Goal: Task Accomplishment & Management: Manage account settings

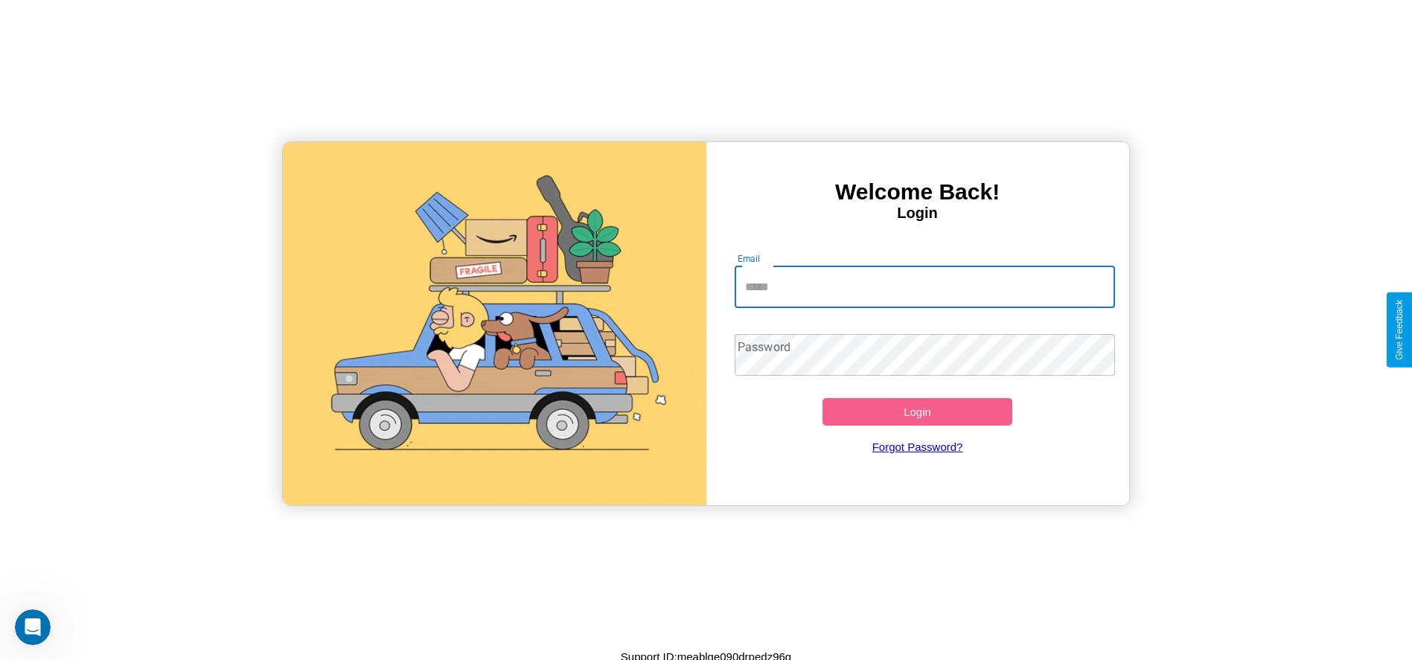
click at [924, 287] on input "Email" at bounding box center [925, 287] width 380 height 42
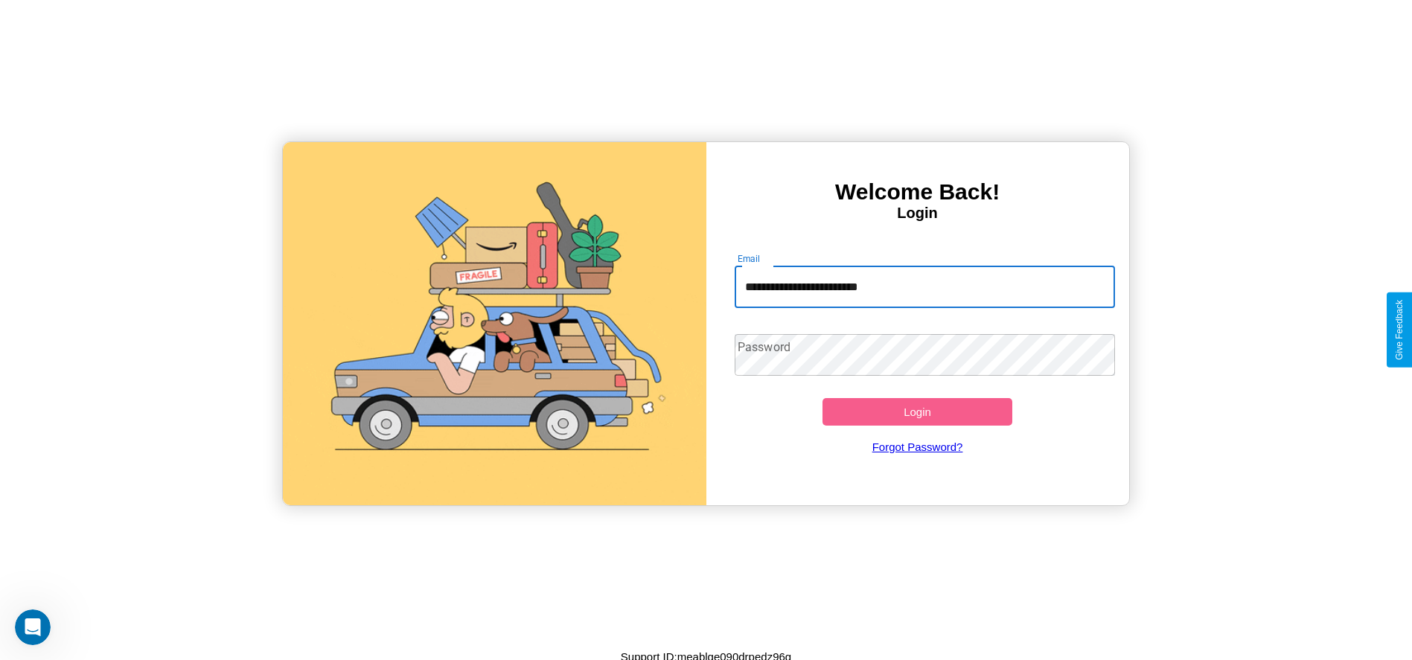
type input "**********"
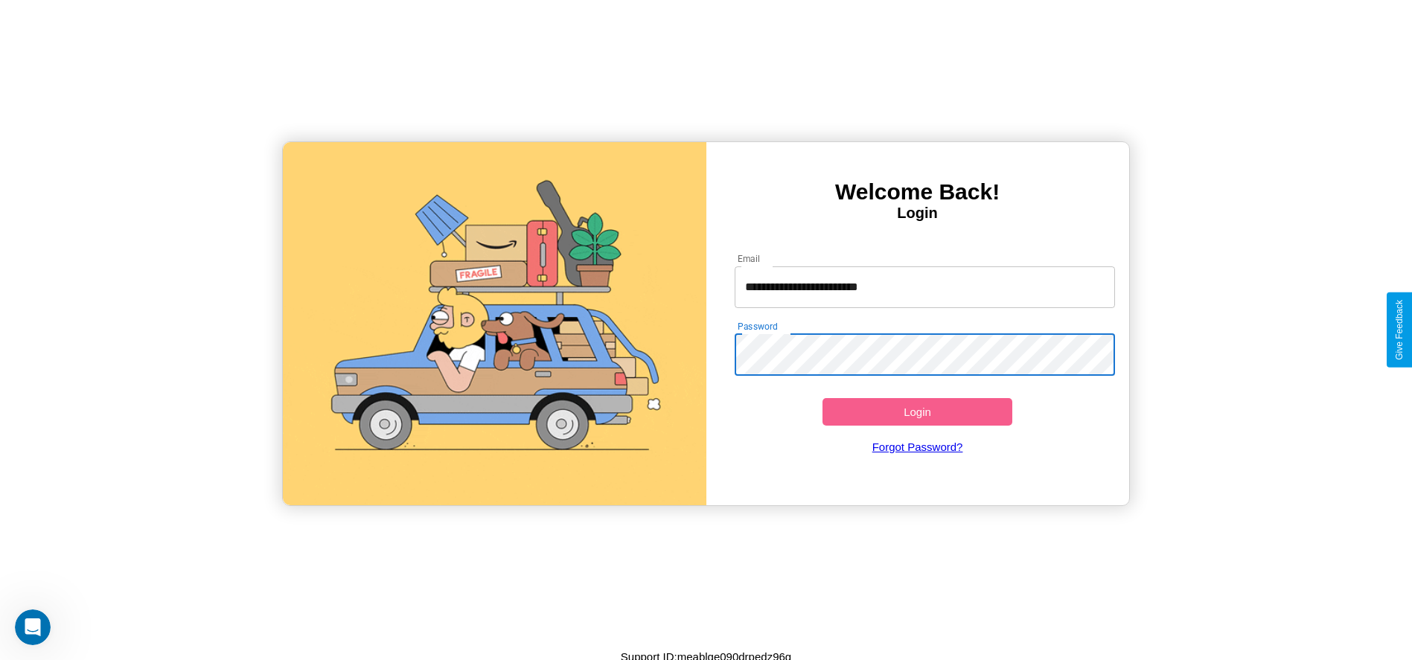
click at [917, 412] on button "Login" at bounding box center [917, 412] width 191 height 28
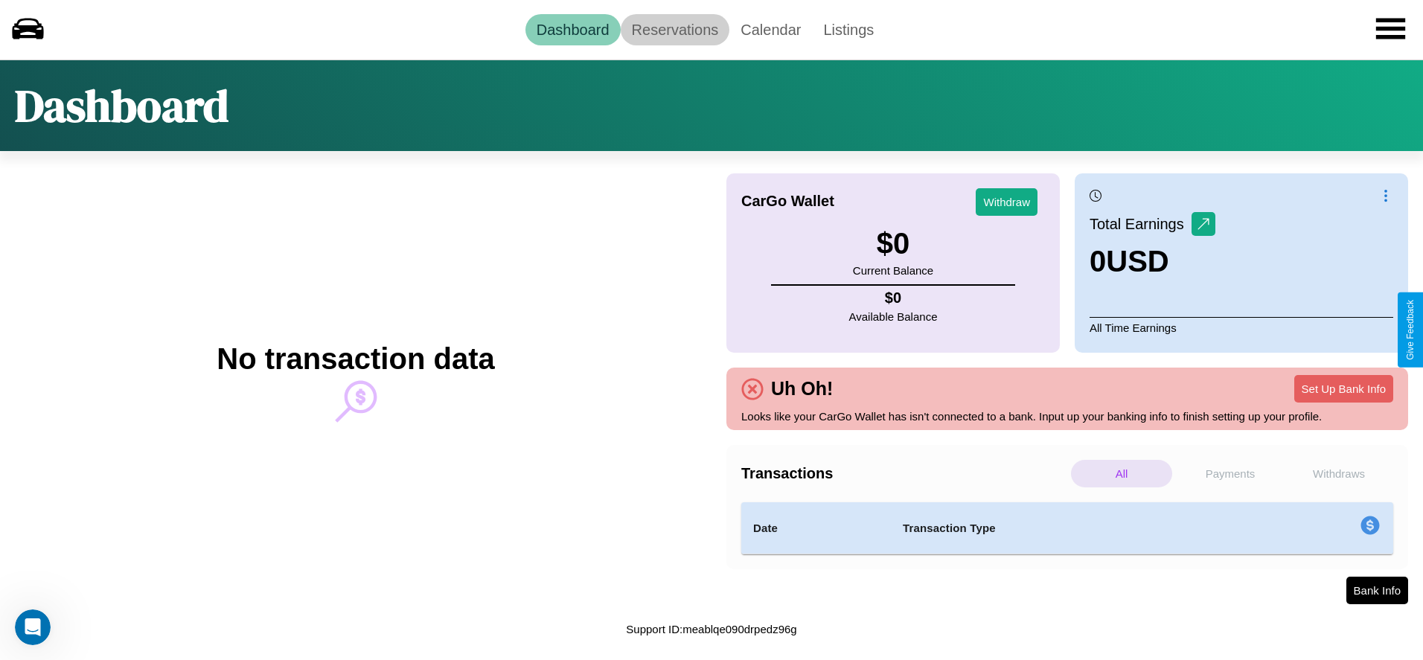
click at [674, 29] on link "Reservations" at bounding box center [675, 29] width 109 height 31
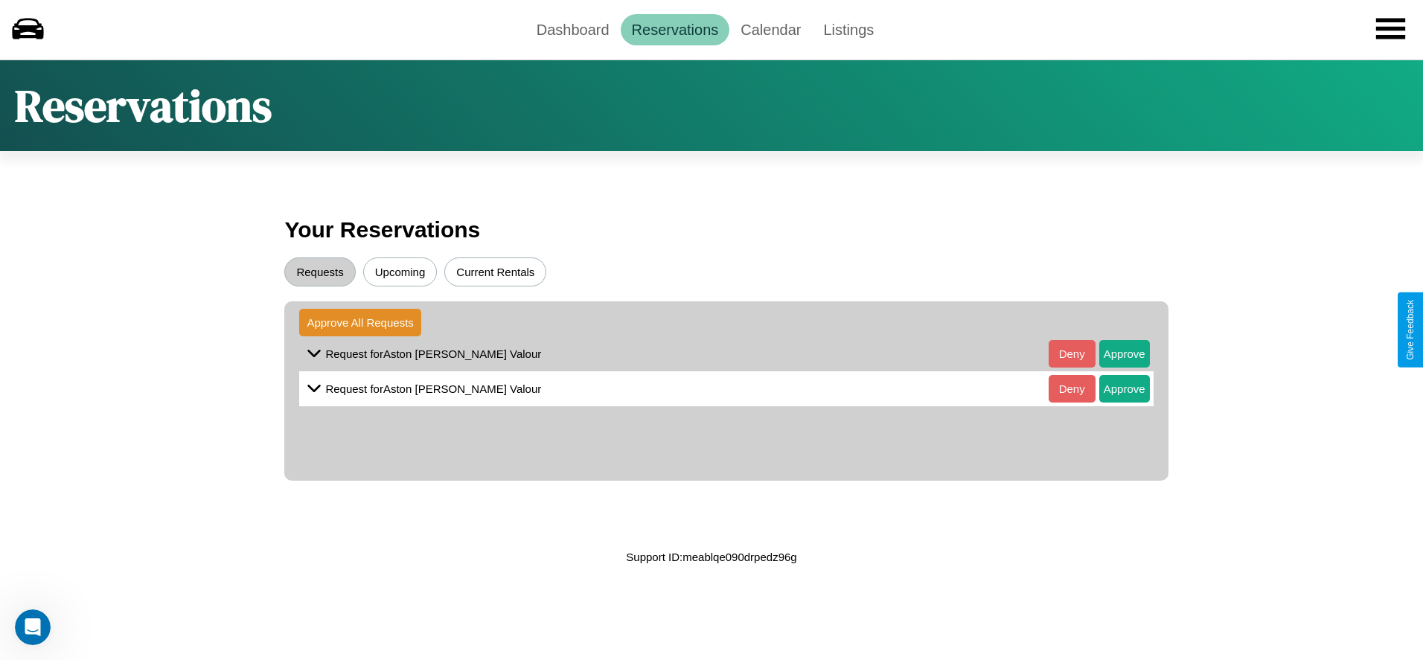
click at [400, 272] on button "Upcoming" at bounding box center [400, 272] width 74 height 29
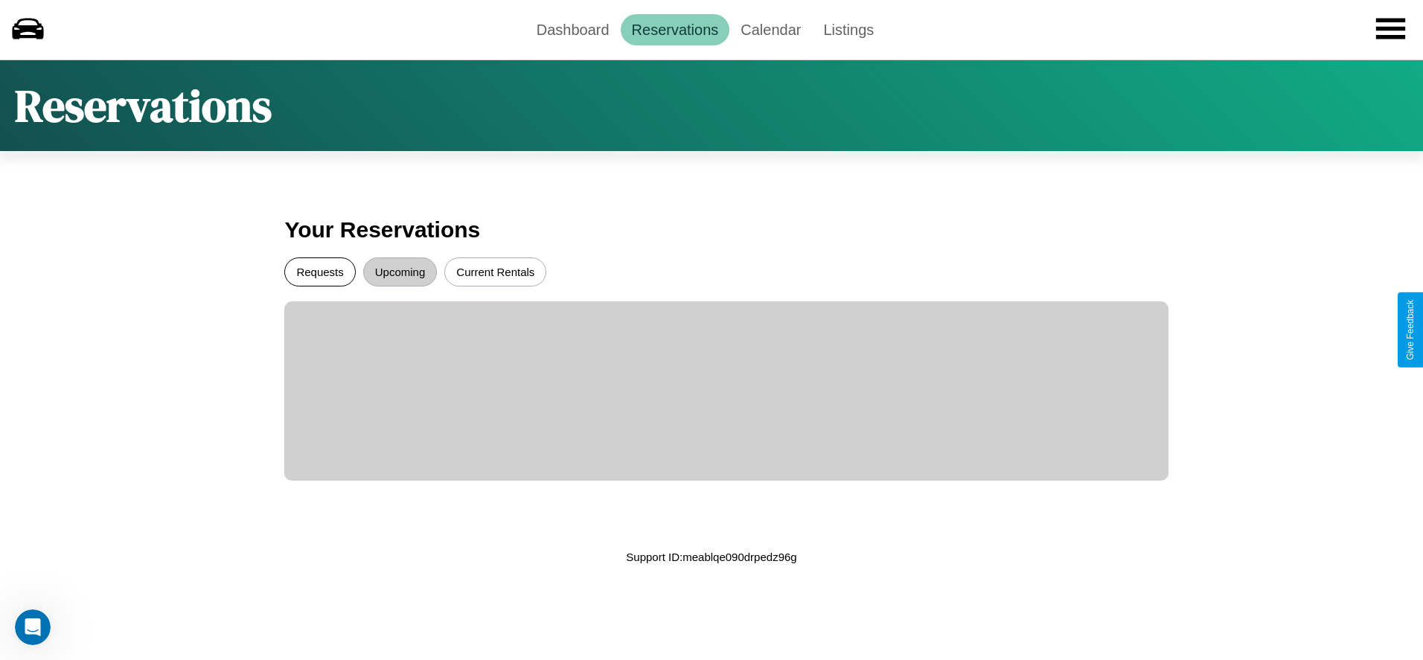
click at [320, 272] on button "Requests" at bounding box center [319, 272] width 71 height 29
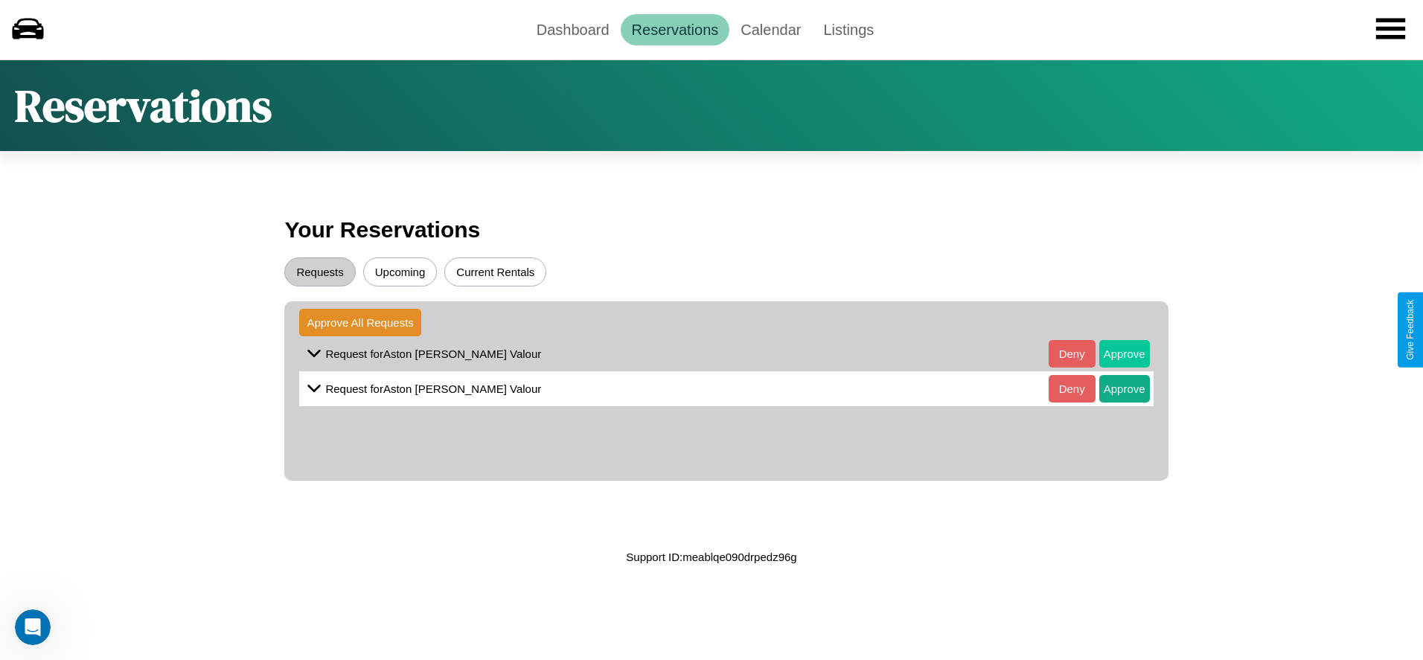
click at [1113, 354] on button "Approve" at bounding box center [1124, 354] width 51 height 28
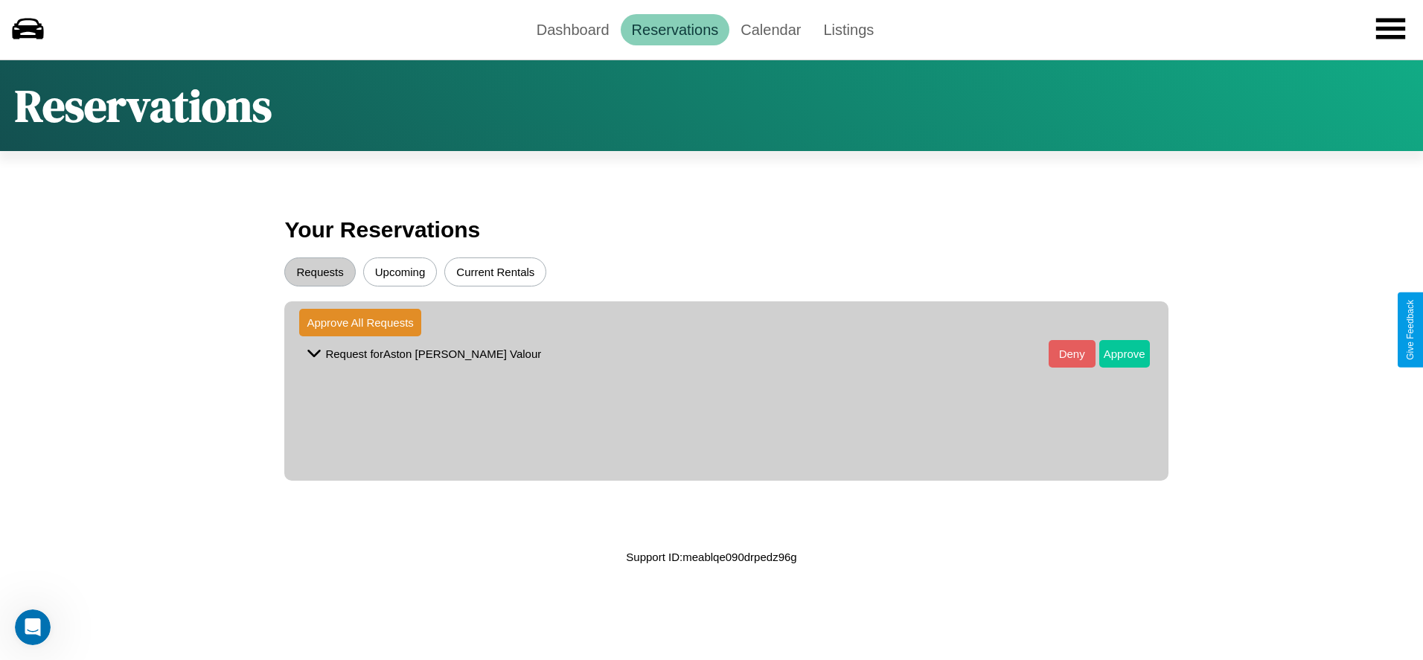
click at [1113, 354] on button "Approve" at bounding box center [1124, 354] width 51 height 28
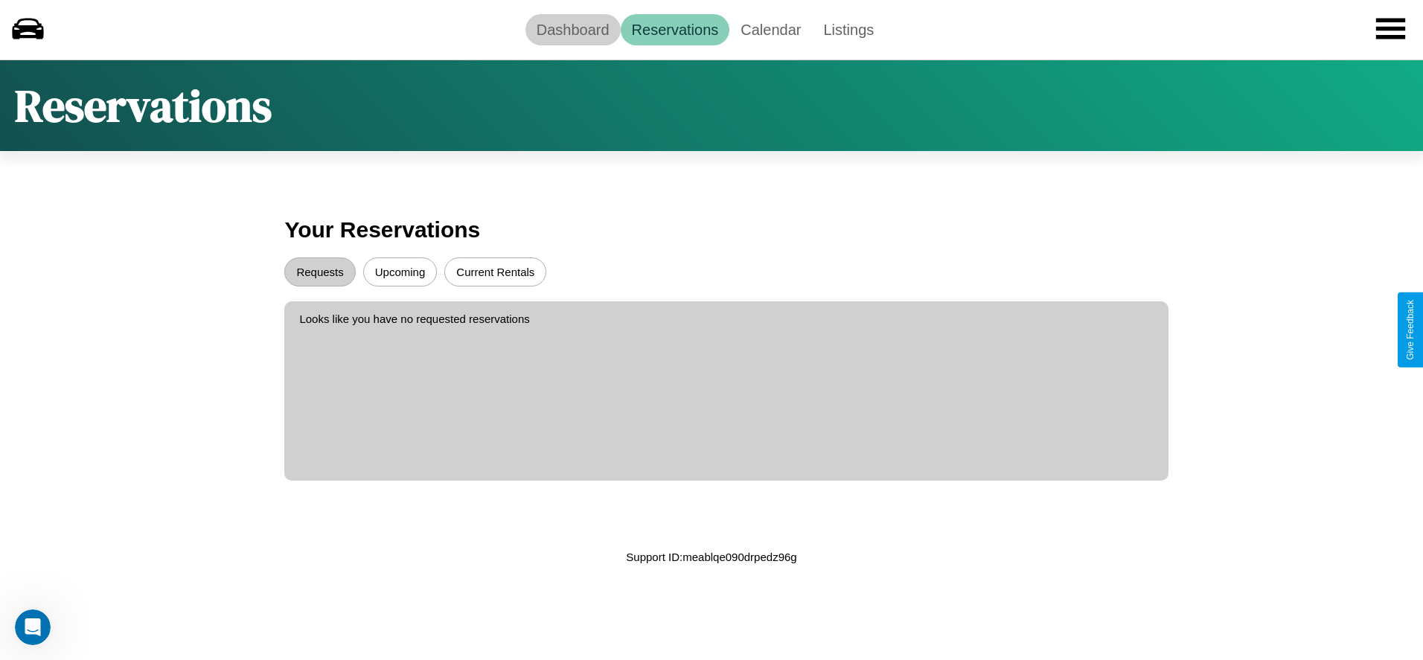
click at [572, 29] on link "Dashboard" at bounding box center [572, 29] width 95 height 31
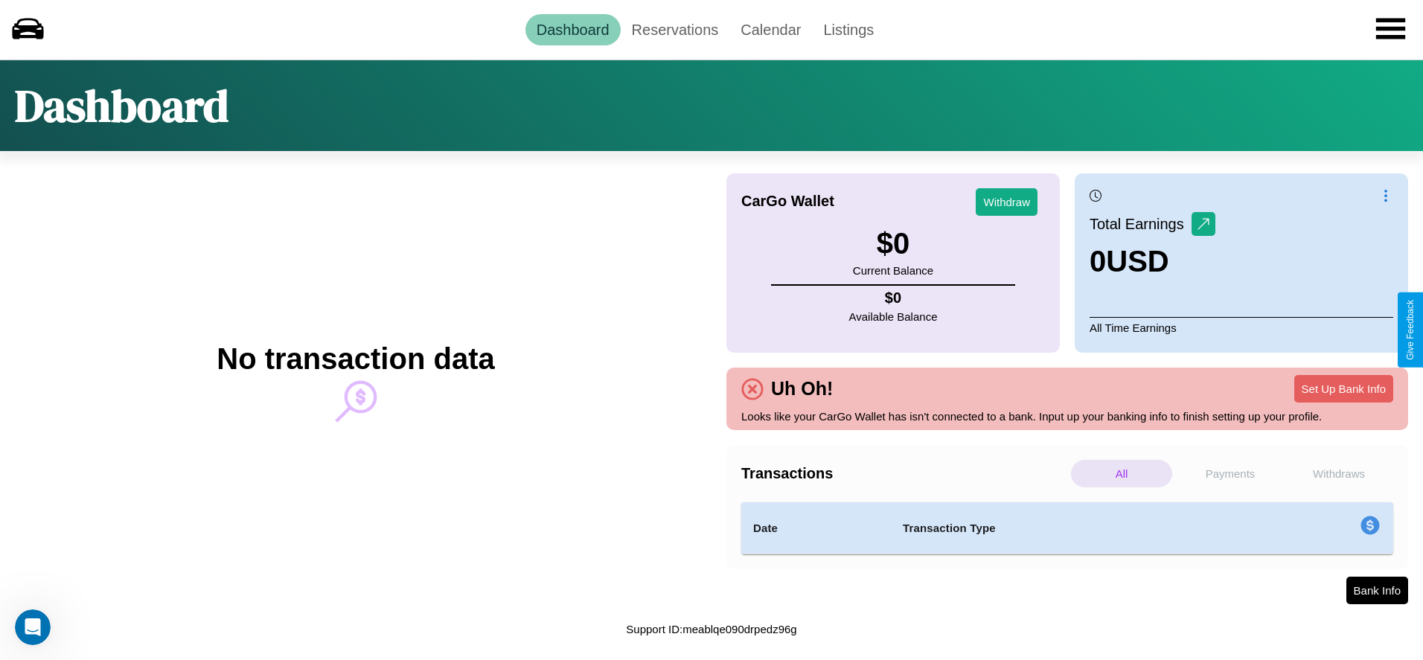
click at [1230, 473] on p "Payments" at bounding box center [1230, 474] width 101 height 28
click at [1339, 473] on p "Withdraws" at bounding box center [1338, 474] width 101 height 28
click at [1230, 473] on p "Payments" at bounding box center [1230, 474] width 101 height 28
click at [770, 29] on link "Calendar" at bounding box center [770, 29] width 83 height 31
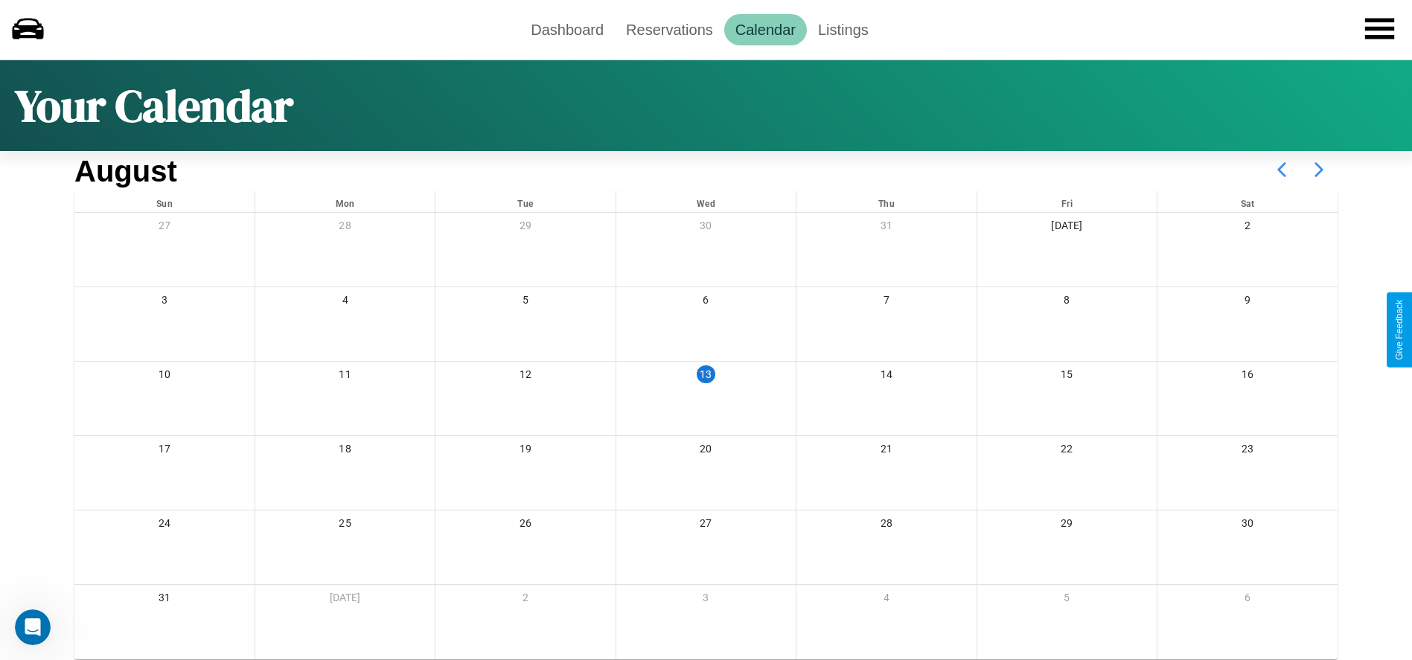
click at [1319, 170] on icon at bounding box center [1318, 169] width 37 height 37
